Goal: Task Accomplishment & Management: Use online tool/utility

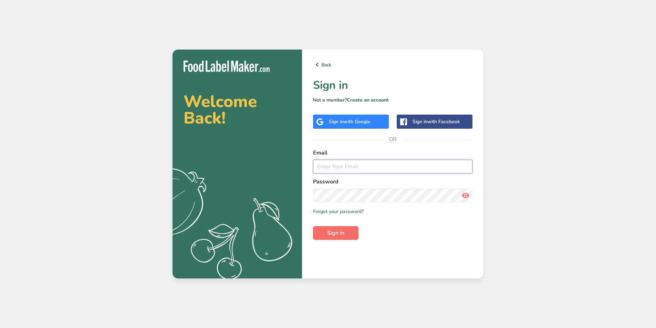
type input "[PERSON_NAME][EMAIL_ADDRESS][DOMAIN_NAME]"
click at [334, 233] on span "Sign in" at bounding box center [335, 233] width 17 height 8
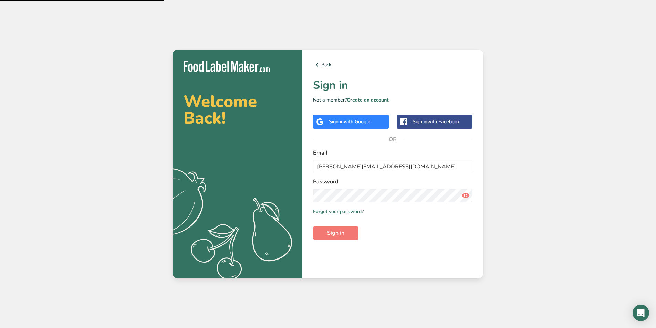
click at [464, 195] on icon at bounding box center [465, 195] width 8 height 12
click at [352, 233] on button "Sign in" at bounding box center [335, 233] width 45 height 14
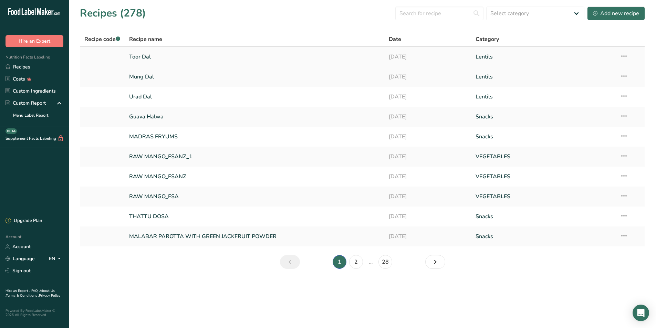
click at [167, 62] on link "Toor Dal" at bounding box center [255, 57] width 252 height 14
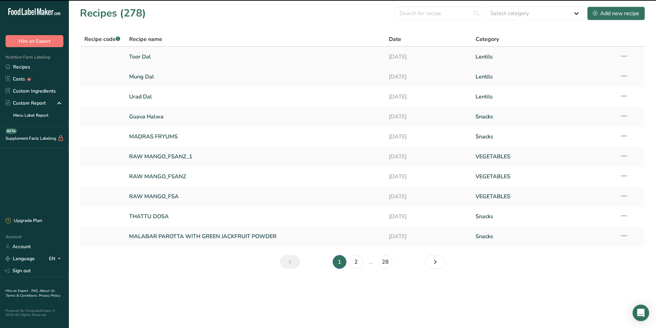
click at [146, 53] on link "Toor Dal" at bounding box center [255, 57] width 252 height 14
click at [148, 97] on link "Urad Dal" at bounding box center [255, 96] width 252 height 14
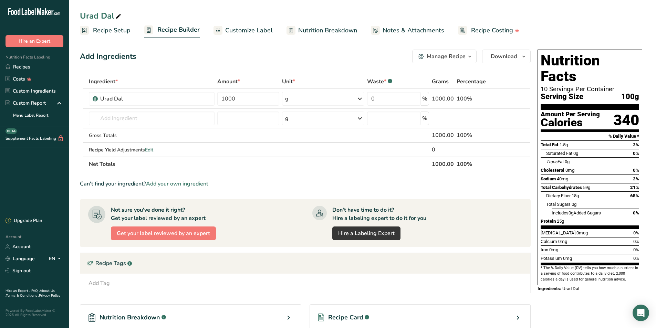
drag, startPoint x: 259, startPoint y: 29, endPoint x: 271, endPoint y: 63, distance: 36.8
click at [259, 29] on span "Customize Label" at bounding box center [249, 30] width 48 height 9
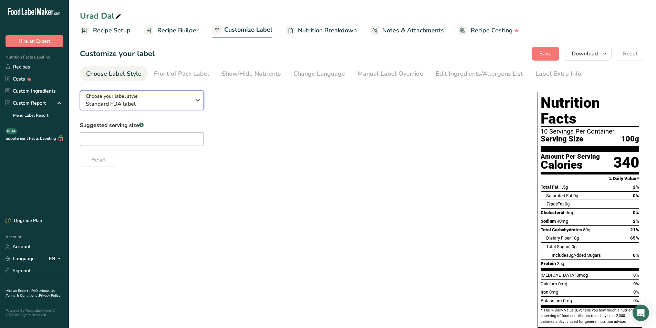
click at [199, 101] on icon "button" at bounding box center [197, 100] width 8 height 12
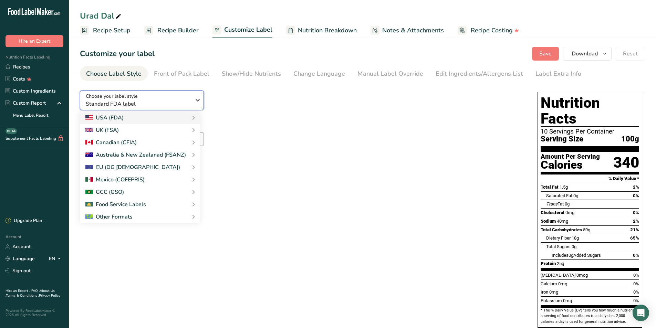
click at [80, 91] on button "Choose your label style Standard FDA label" at bounding box center [142, 101] width 124 height 20
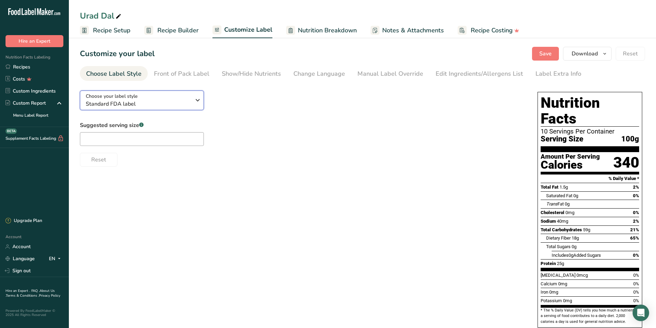
click at [195, 101] on icon "button" at bounding box center [197, 100] width 8 height 12
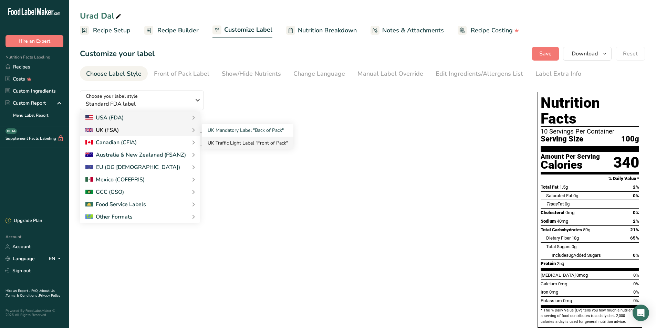
click at [246, 143] on link "UK Traffic Light Label "Front of Pack"" at bounding box center [247, 143] width 91 height 13
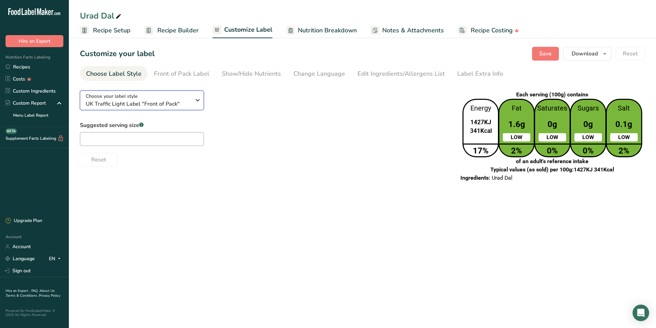
click at [198, 99] on icon "button" at bounding box center [197, 100] width 8 height 12
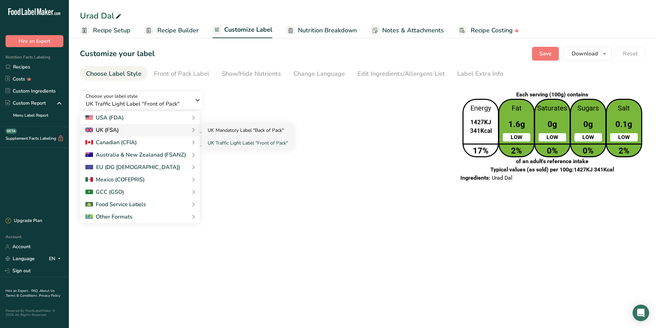
click at [218, 129] on link "UK Mandatory Label "Back of Pack"" at bounding box center [247, 130] width 91 height 13
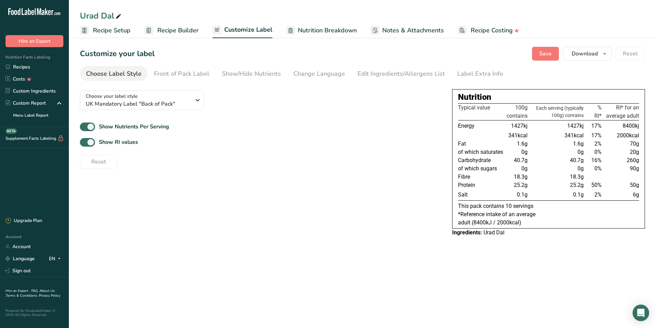
click at [427, 143] on div "Show RI values" at bounding box center [260, 142] width 361 height 11
click at [416, 144] on div "Show RI values" at bounding box center [260, 142] width 361 height 11
click at [195, 104] on icon "button" at bounding box center [197, 100] width 8 height 12
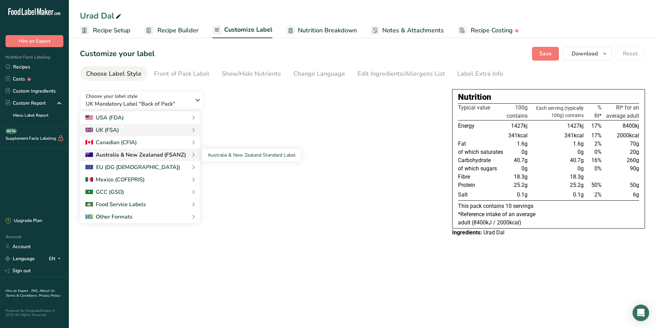
click at [169, 157] on div "Australia & New Zealanad (FSANZ)" at bounding box center [135, 155] width 101 height 8
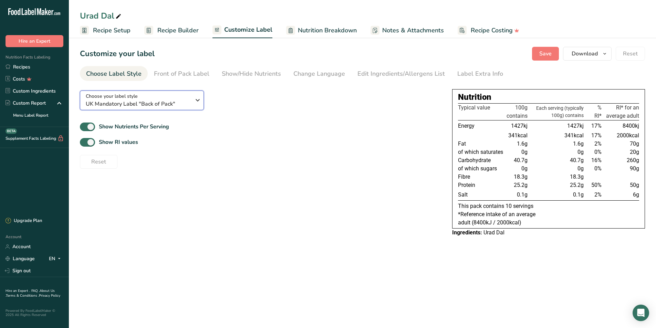
click at [193, 101] on icon "button" at bounding box center [197, 100] width 8 height 12
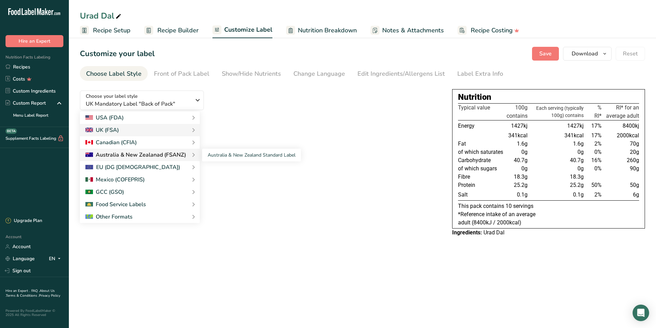
click at [146, 153] on div "Australia & New Zealanad (FSANZ)" at bounding box center [135, 155] width 101 height 8
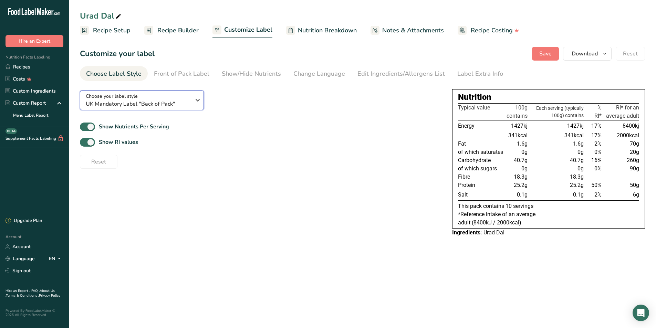
click at [143, 100] on span "UK Mandatory Label "Back of Pack"" at bounding box center [138, 104] width 105 height 8
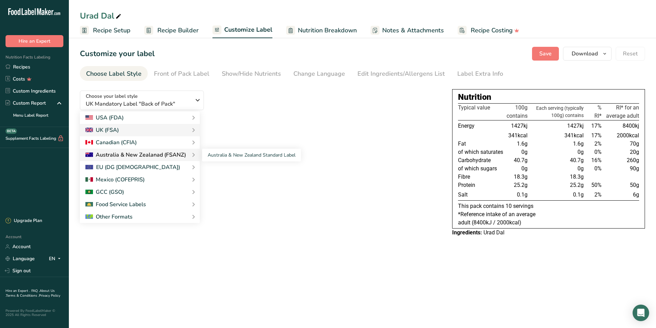
click at [194, 154] on div "Australia & New Zealand Standard Label" at bounding box center [247, 155] width 107 height 13
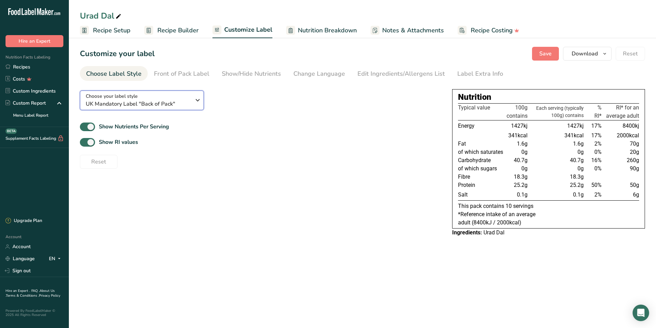
click at [197, 99] on icon "button" at bounding box center [197, 100] width 8 height 12
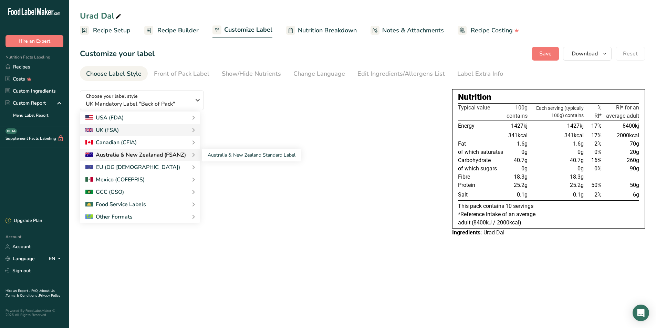
click at [170, 154] on div "Australia & New Zealanad (FSANZ)" at bounding box center [135, 155] width 101 height 8
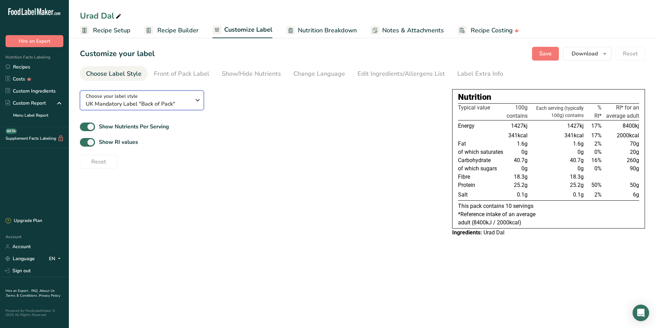
click at [144, 104] on span "UK Mandatory Label "Back of Pack"" at bounding box center [138, 104] width 105 height 8
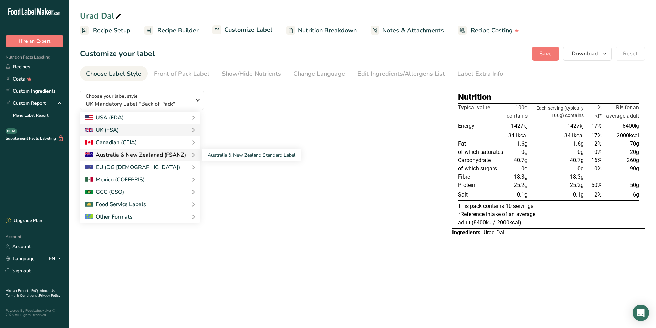
drag, startPoint x: 144, startPoint y: 159, endPoint x: 143, endPoint y: 162, distance: 4.0
click at [144, 160] on div "Australia & New Zealanad (FSANZ)" at bounding box center [140, 155] width 120 height 12
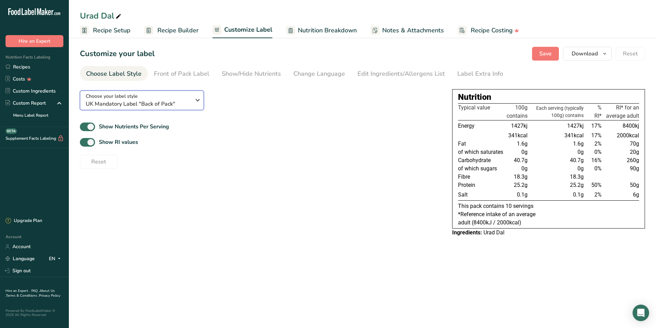
click at [193, 101] on div "Choose your label style UK Mandatory Label "Back of Pack"" at bounding box center [141, 100] width 110 height 15
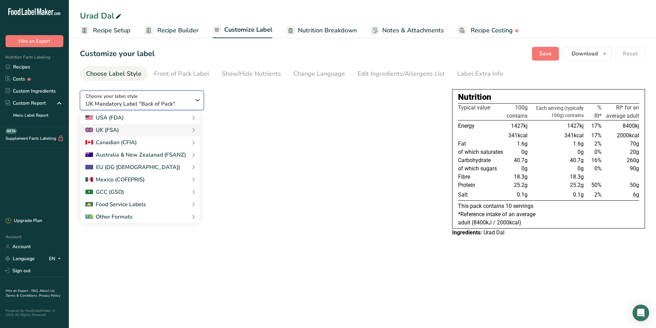
click at [194, 101] on icon "button" at bounding box center [197, 100] width 8 height 12
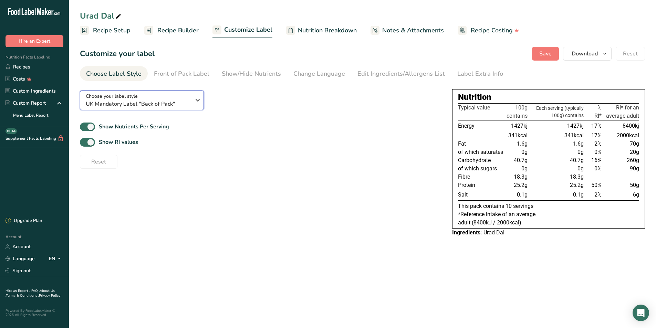
click at [194, 101] on icon "button" at bounding box center [197, 100] width 8 height 12
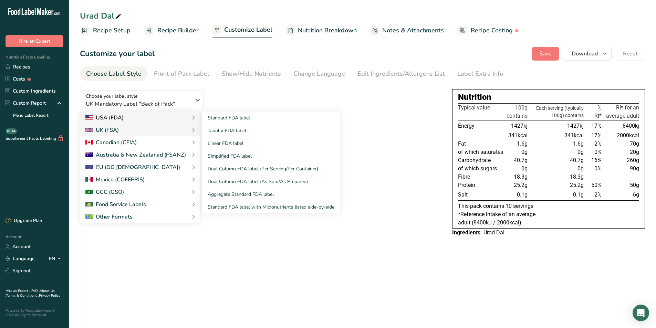
click at [191, 118] on icon at bounding box center [193, 118] width 8 height 12
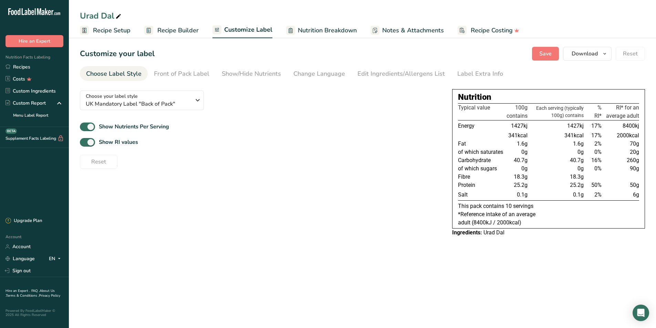
click at [234, 115] on div "Choose your label style UK Mandatory Label "Back of Pack" USA (FDA) Standard FD…" at bounding box center [260, 127] width 361 height 84
click at [200, 102] on icon "button" at bounding box center [197, 100] width 8 height 12
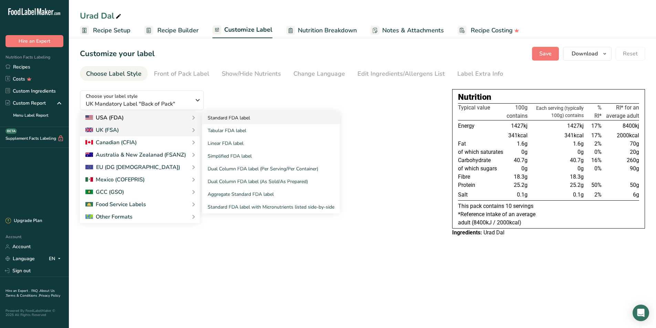
click at [222, 117] on link "Standard FDA label" at bounding box center [271, 118] width 138 height 13
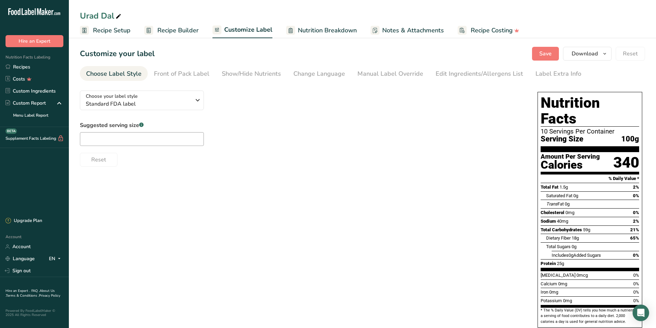
click at [312, 162] on div "Reset" at bounding box center [302, 158] width 444 height 17
drag, startPoint x: 194, startPoint y: 96, endPoint x: 200, endPoint y: 113, distance: 17.7
click at [194, 96] on icon "button" at bounding box center [197, 100] width 8 height 12
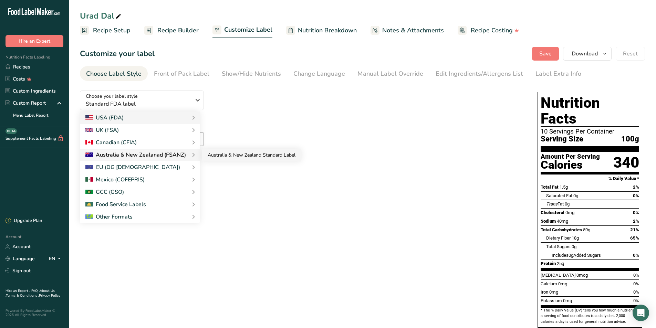
click at [225, 155] on link "Australia & New Zealand Standard Label" at bounding box center [251, 155] width 99 height 13
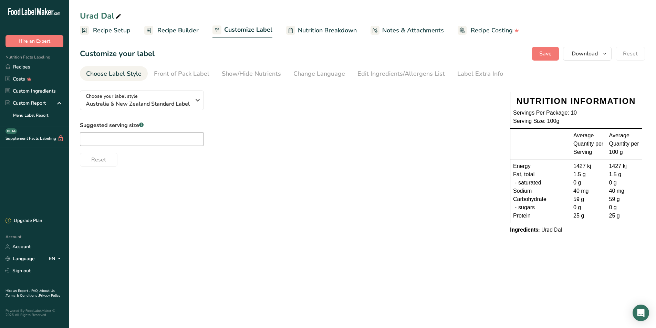
click at [368, 197] on div "Choose your label style [GEOGRAPHIC_DATA] & New Zealand Standard Label USA (FDA…" at bounding box center [362, 163] width 565 height 156
click at [365, 214] on div "Choose your label style [GEOGRAPHIC_DATA] & New Zealand Standard Label USA (FDA…" at bounding box center [362, 163] width 565 height 156
click at [184, 103] on span "Australia & New Zealand Standard Label" at bounding box center [138, 104] width 105 height 8
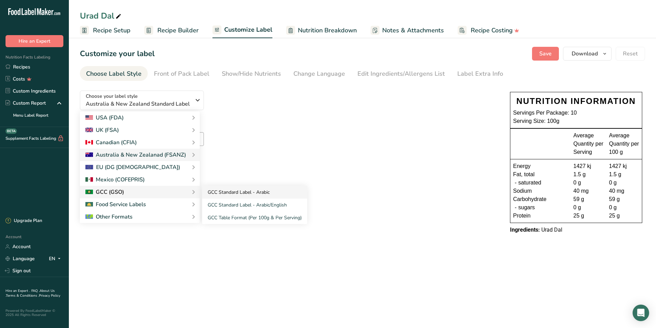
click at [228, 191] on link "GCC Standard Label - Arabic" at bounding box center [254, 192] width 105 height 13
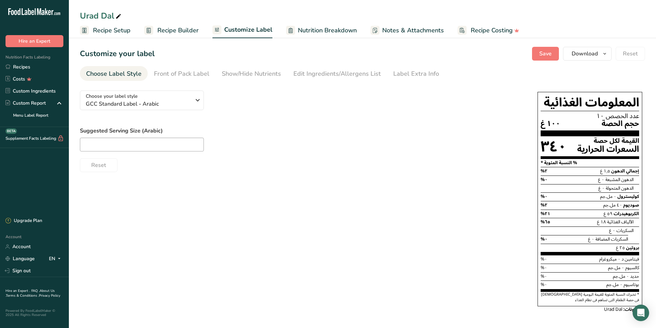
click at [456, 157] on div "Reset" at bounding box center [302, 164] width 444 height 17
click at [171, 100] on span "GCC Standard Label - Arabic" at bounding box center [138, 104] width 105 height 8
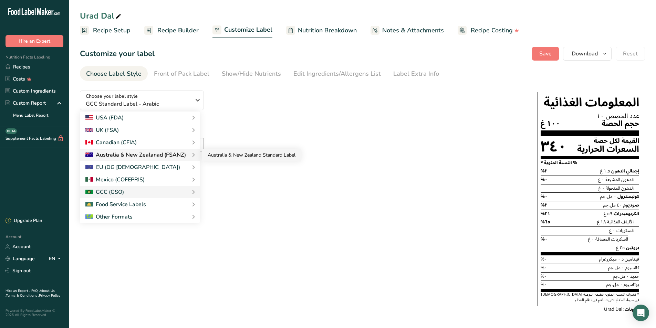
click at [228, 156] on link "Australia & New Zealand Standard Label" at bounding box center [251, 155] width 99 height 13
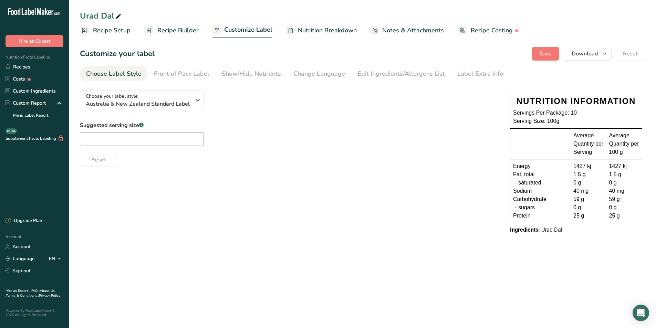
click at [308, 196] on div "Choose your label style [GEOGRAPHIC_DATA] & New Zealand Standard Label USA (FDA…" at bounding box center [362, 163] width 565 height 156
click at [198, 102] on icon "button" at bounding box center [197, 100] width 8 height 12
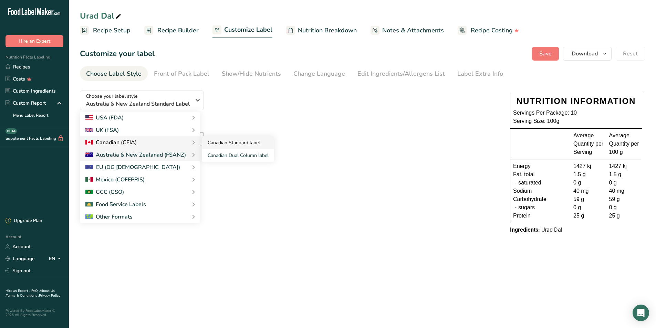
click at [221, 142] on link "Canadian Standard label" at bounding box center [238, 142] width 72 height 13
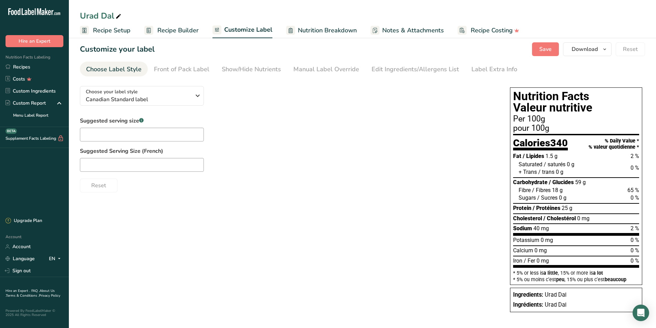
scroll to position [7, 0]
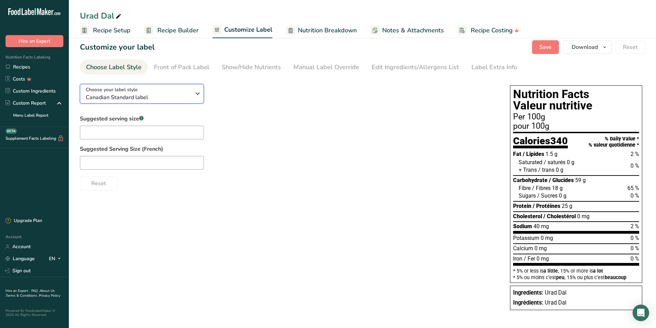
click at [198, 94] on icon "button" at bounding box center [197, 93] width 8 height 12
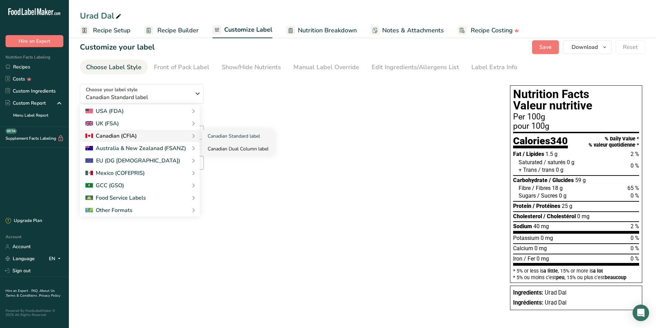
click at [220, 149] on link "Canadian Dual Column label" at bounding box center [238, 149] width 72 height 13
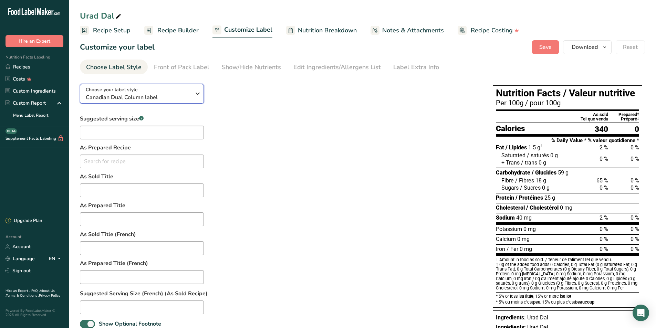
click at [193, 93] on icon "button" at bounding box center [197, 93] width 8 height 12
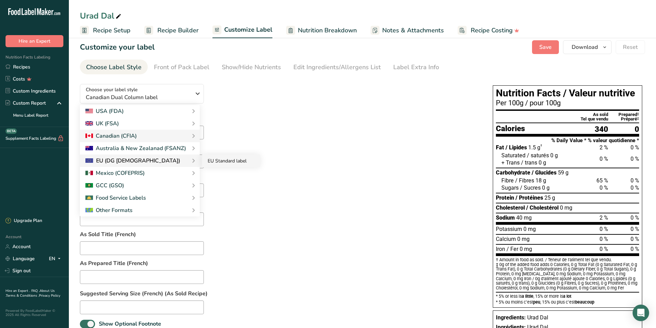
click at [220, 164] on link "EU Standard label" at bounding box center [231, 161] width 58 height 13
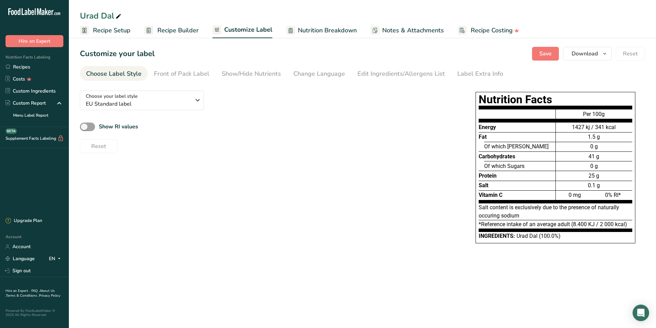
scroll to position [0, 0]
click at [194, 101] on icon "button" at bounding box center [197, 100] width 8 height 12
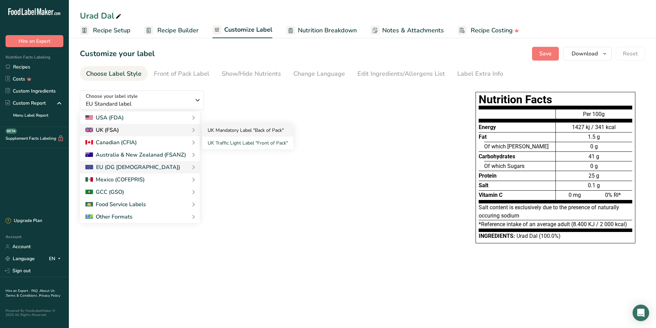
click at [243, 133] on link "UK Mandatory Label "Back of Pack"" at bounding box center [247, 130] width 91 height 13
checkbox input "true"
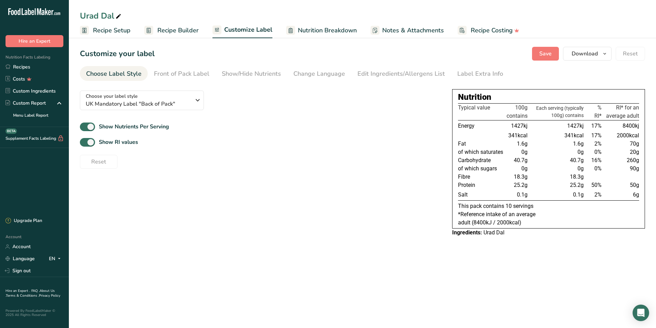
click at [289, 129] on div "Show Nutrients Per Serving" at bounding box center [260, 126] width 361 height 11
click at [352, 202] on div "Choose your label style UK Mandatory Label "Back of Pack" USA (FDA) Standard FD…" at bounding box center [362, 163] width 565 height 156
